Goal: Information Seeking & Learning: Learn about a topic

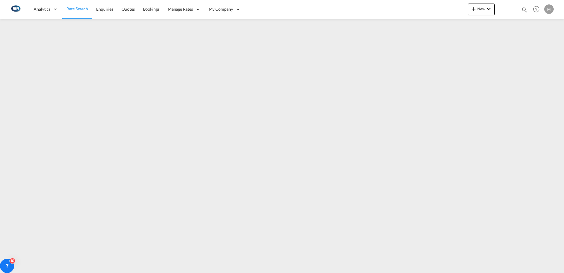
click at [80, 9] on span "Rate Search" at bounding box center [77, 8] width 22 height 5
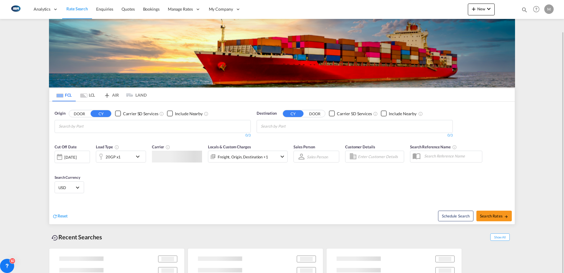
scroll to position [16, 0]
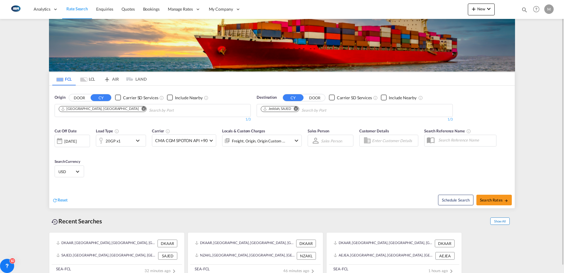
click at [496, 221] on span "Show All" at bounding box center [499, 220] width 19 height 7
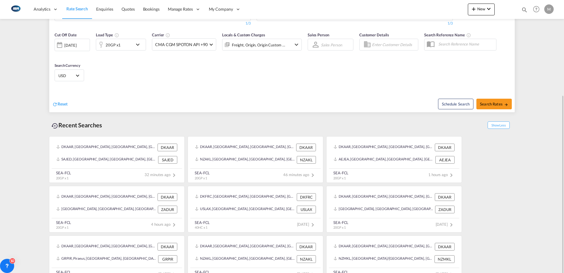
scroll to position [122, 0]
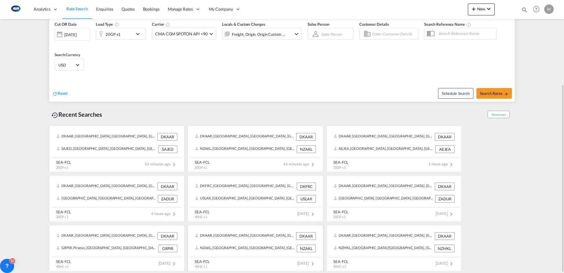
click at [250, 245] on div "NZAKL, [GEOGRAPHIC_DATA], [GEOGRAPHIC_DATA], [GEOGRAPHIC_DATA], [GEOGRAPHIC_DAT…" at bounding box center [245, 248] width 100 height 8
